Goal: Contribute content

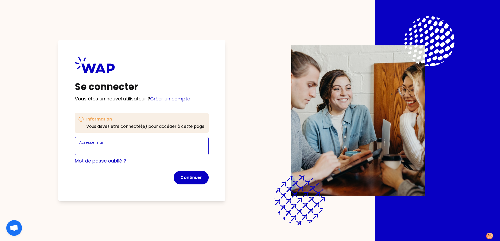
click at [118, 146] on input "Adresse mail" at bounding box center [141, 149] width 125 height 7
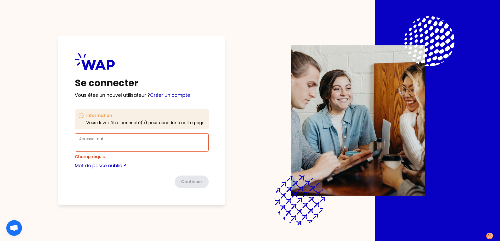
type input "celine.pignatari@thalesgroup.com"
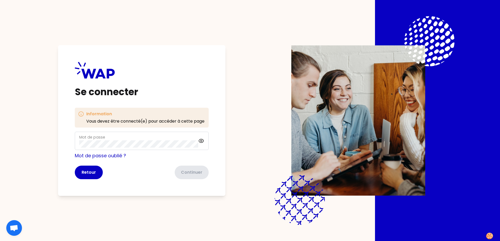
click at [172, 137] on div "Mot de passe" at bounding box center [138, 141] width 119 height 14
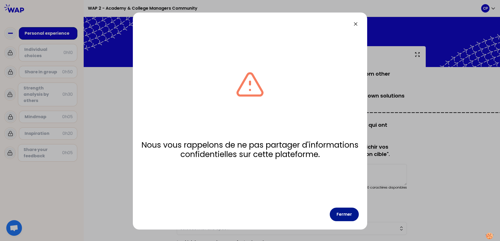
click at [342, 217] on button "Fermer" at bounding box center [343, 215] width 29 height 14
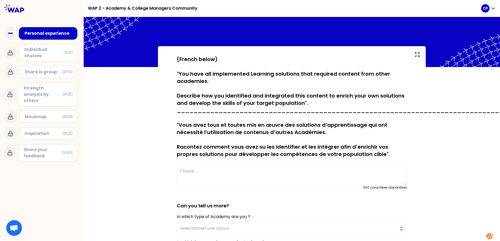
scroll to position [85, 0]
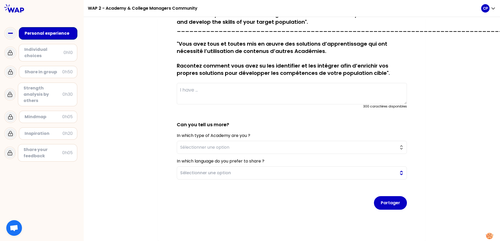
click at [398, 168] on button "Sélectionner une option" at bounding box center [292, 173] width 230 height 13
click at [133, 145] on div "sauvegardé (French below) "You have all implemented Learning solutions that req…" at bounding box center [292, 103] width 416 height 276
click at [120, 167] on div "sauvegardé (French below) "You have all implemented Learning solutions that req…" at bounding box center [292, 103] width 416 height 276
click at [139, 85] on div "sauvegardé (French below) "You have all implemented Learning solutions that req…" at bounding box center [292, 103] width 416 height 276
